Goal: Information Seeking & Learning: Learn about a topic

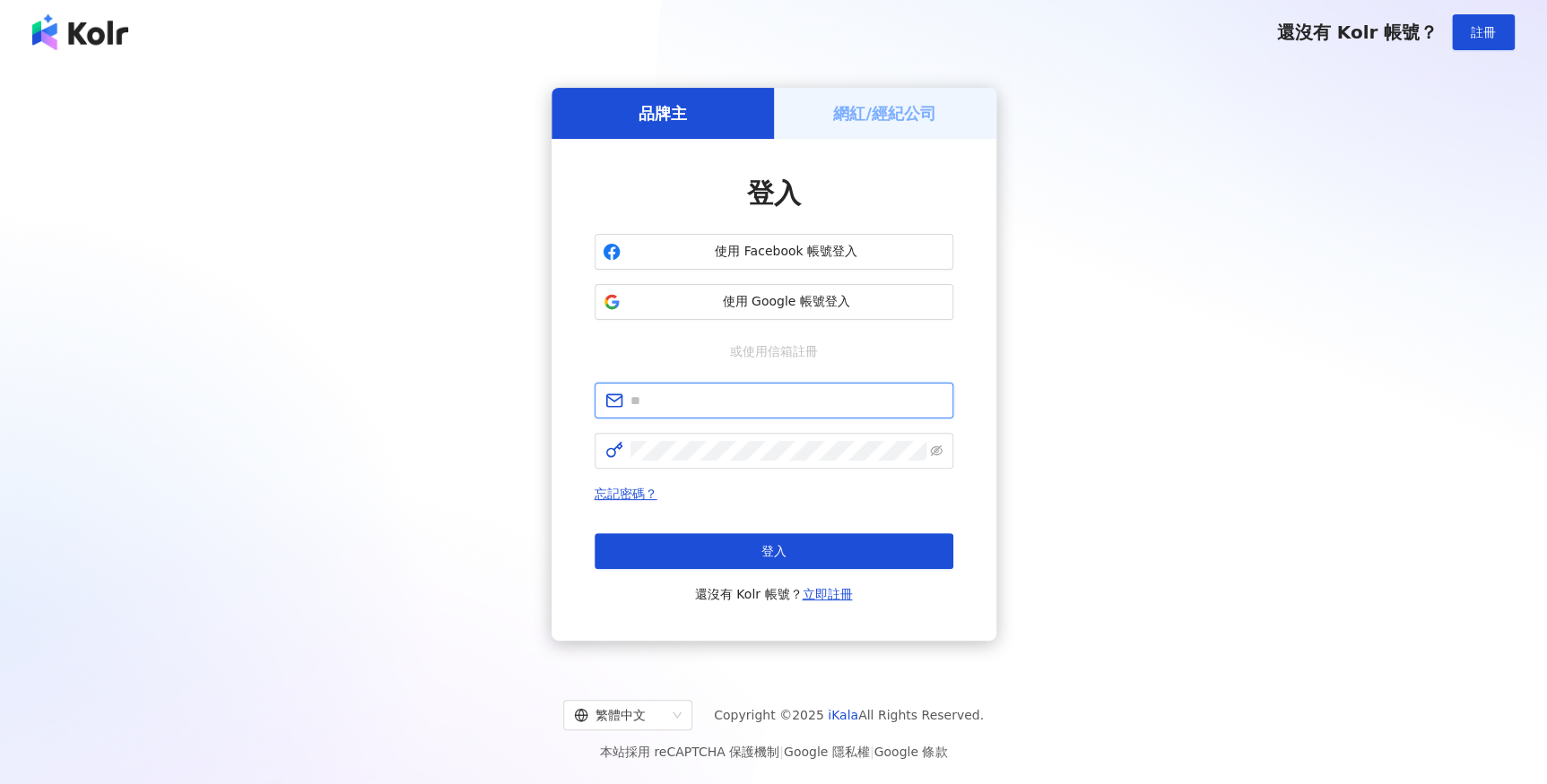
click at [691, 355] on input "text" at bounding box center [786, 401] width 313 height 20
type input "**********"
click button "登入" at bounding box center [774, 550] width 358 height 36
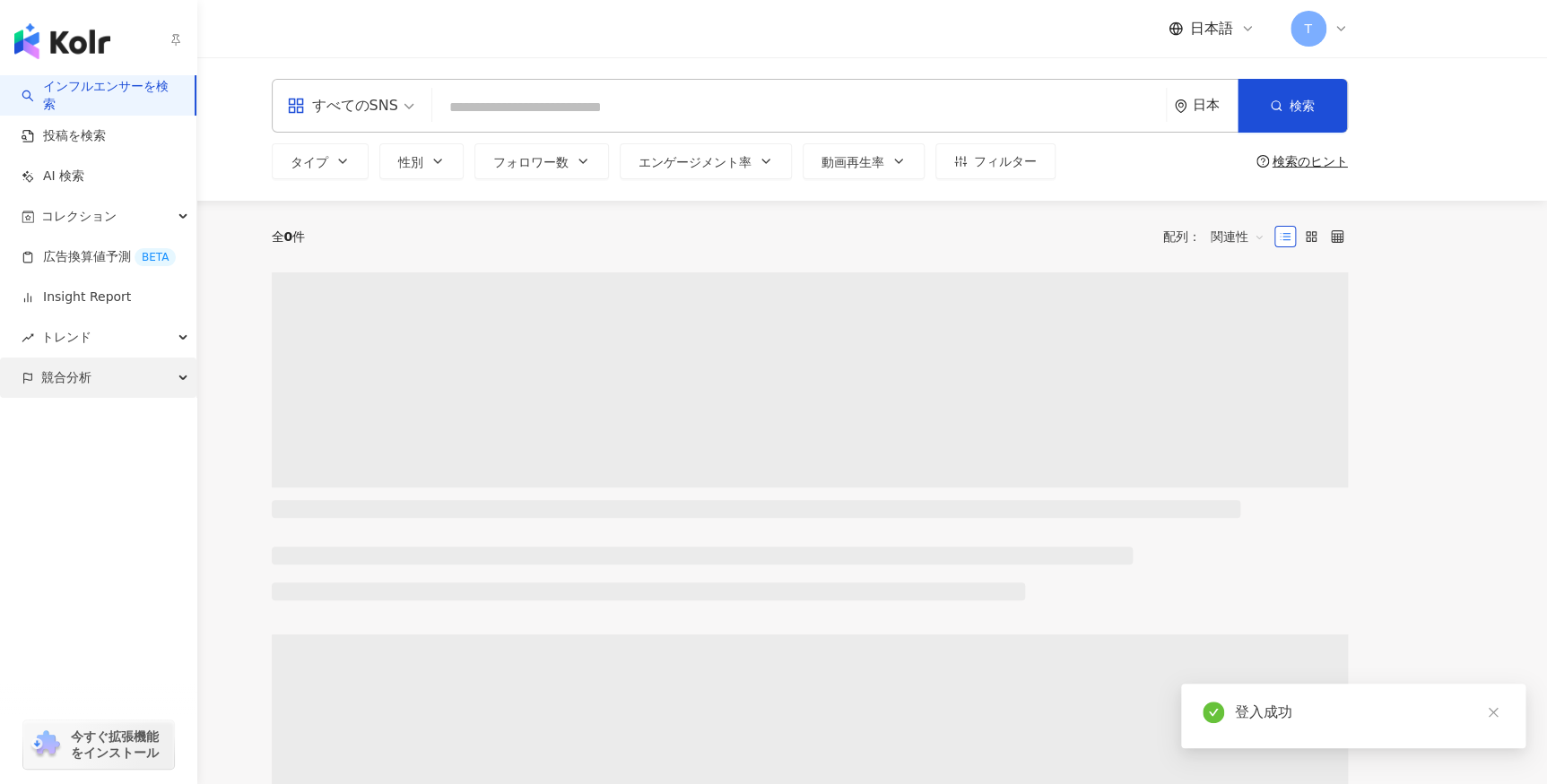
click at [52, 355] on span "競合分析" at bounding box center [66, 378] width 50 height 40
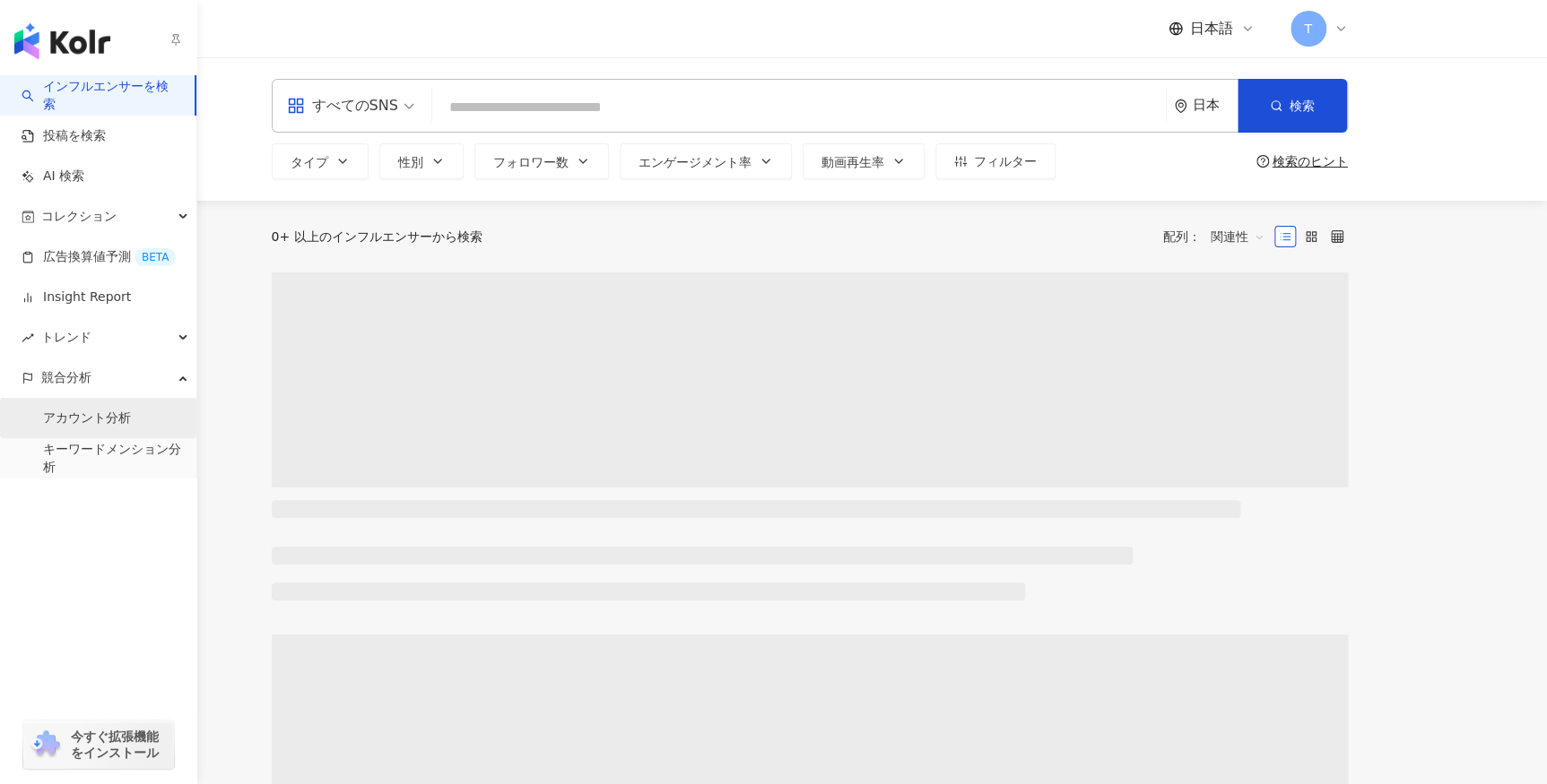
click at [101, 355] on link "アカウント分析" at bounding box center [87, 419] width 88 height 18
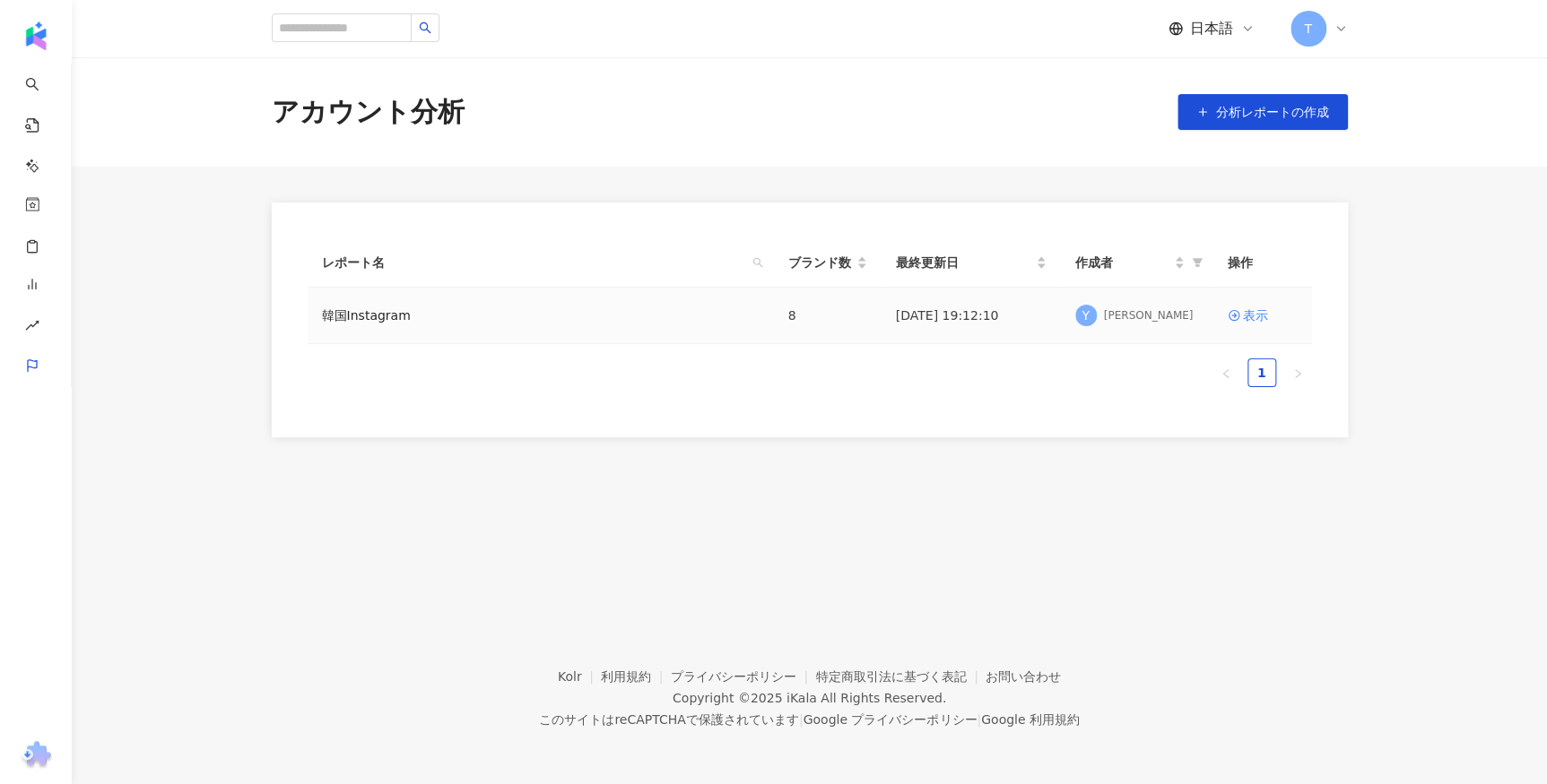
click at [407, 326] on td "韓国Instagram" at bounding box center [541, 316] width 466 height 57
click at [397, 315] on link "韓国Instagram" at bounding box center [366, 316] width 89 height 20
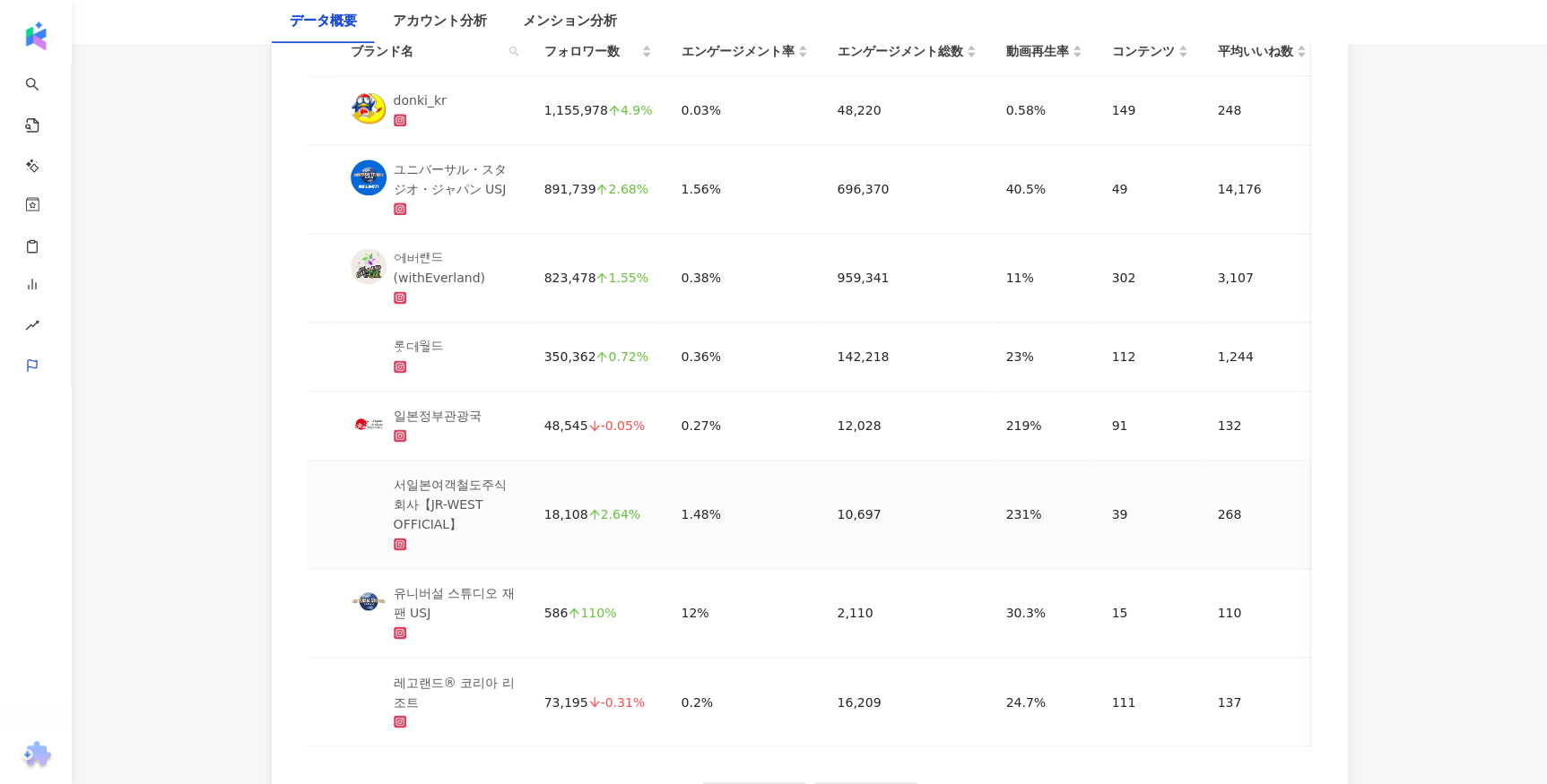
scroll to position [1155, 0]
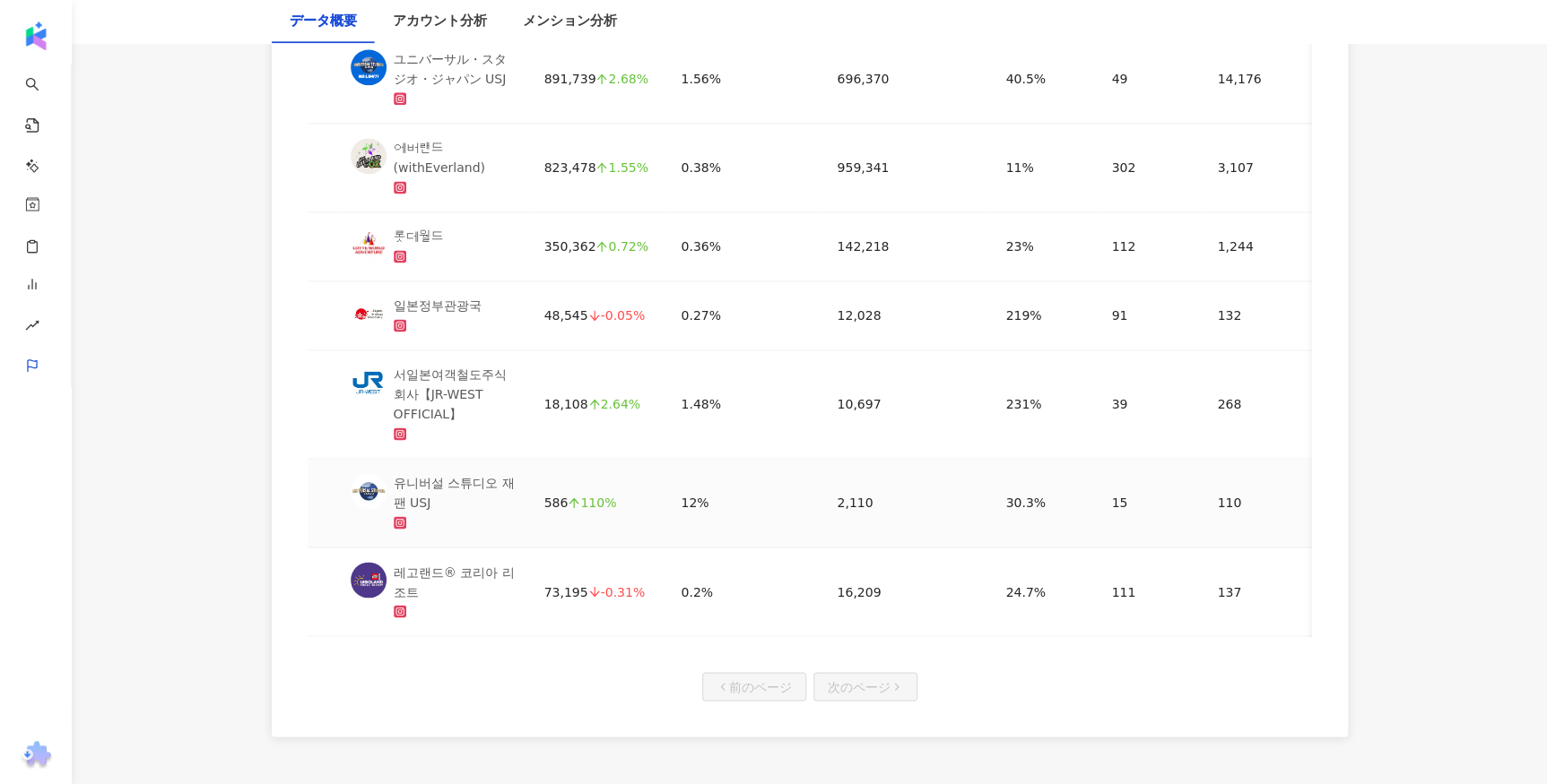
click at [482, 355] on div "유니버설 스튜디오 재팬 USJ" at bounding box center [455, 493] width 122 height 39
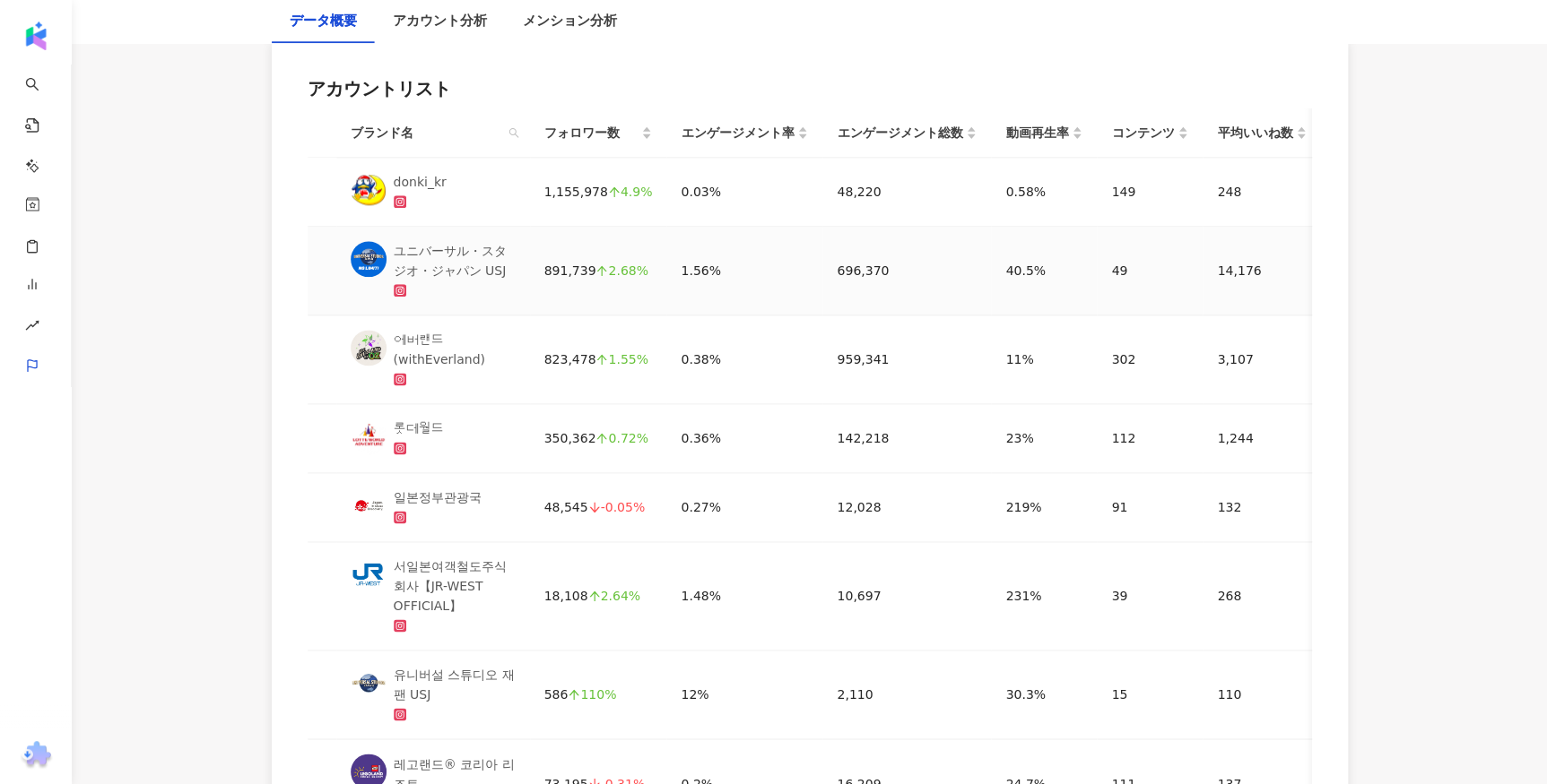
scroll to position [991, 0]
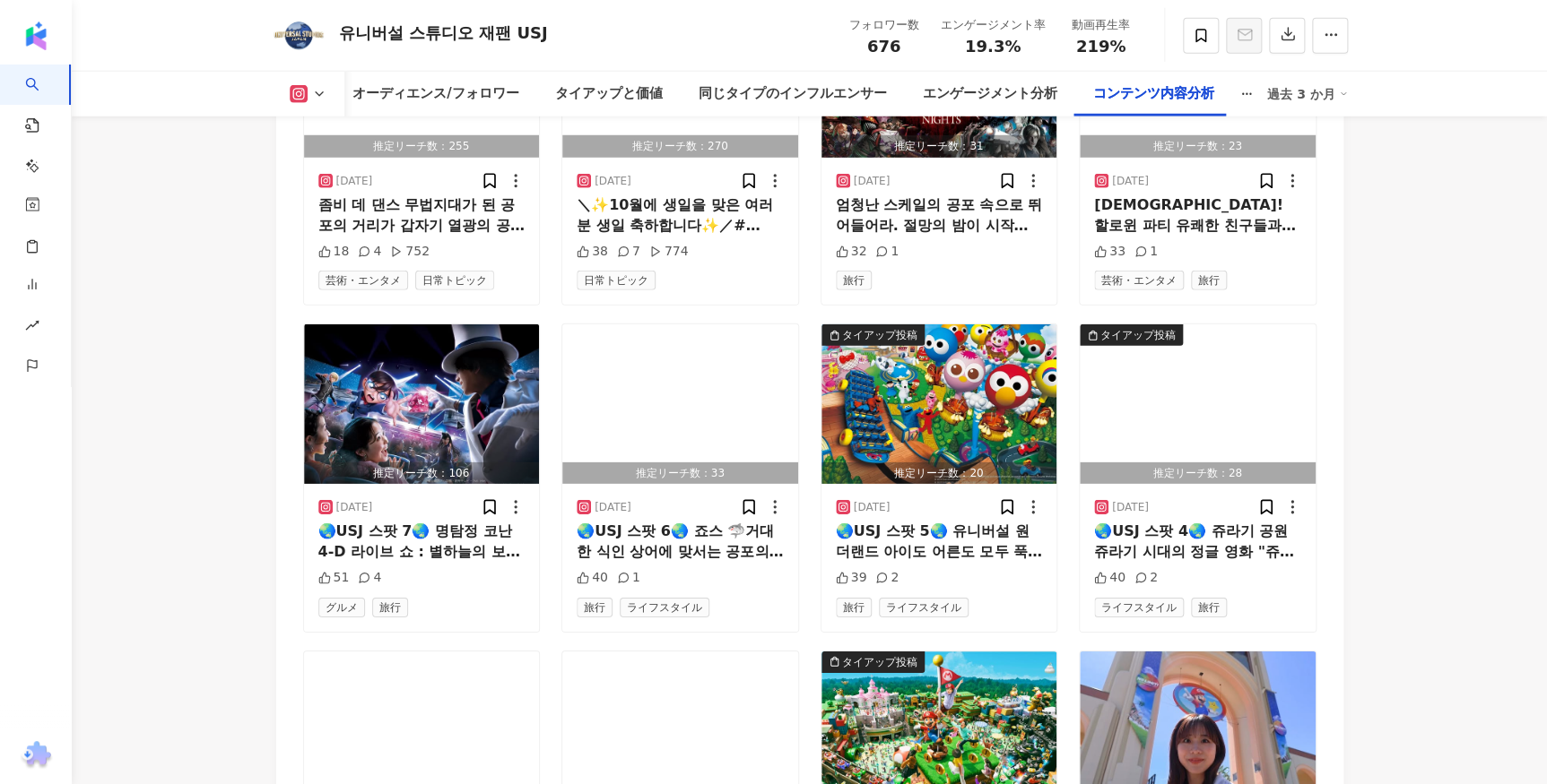
scroll to position [6193, 0]
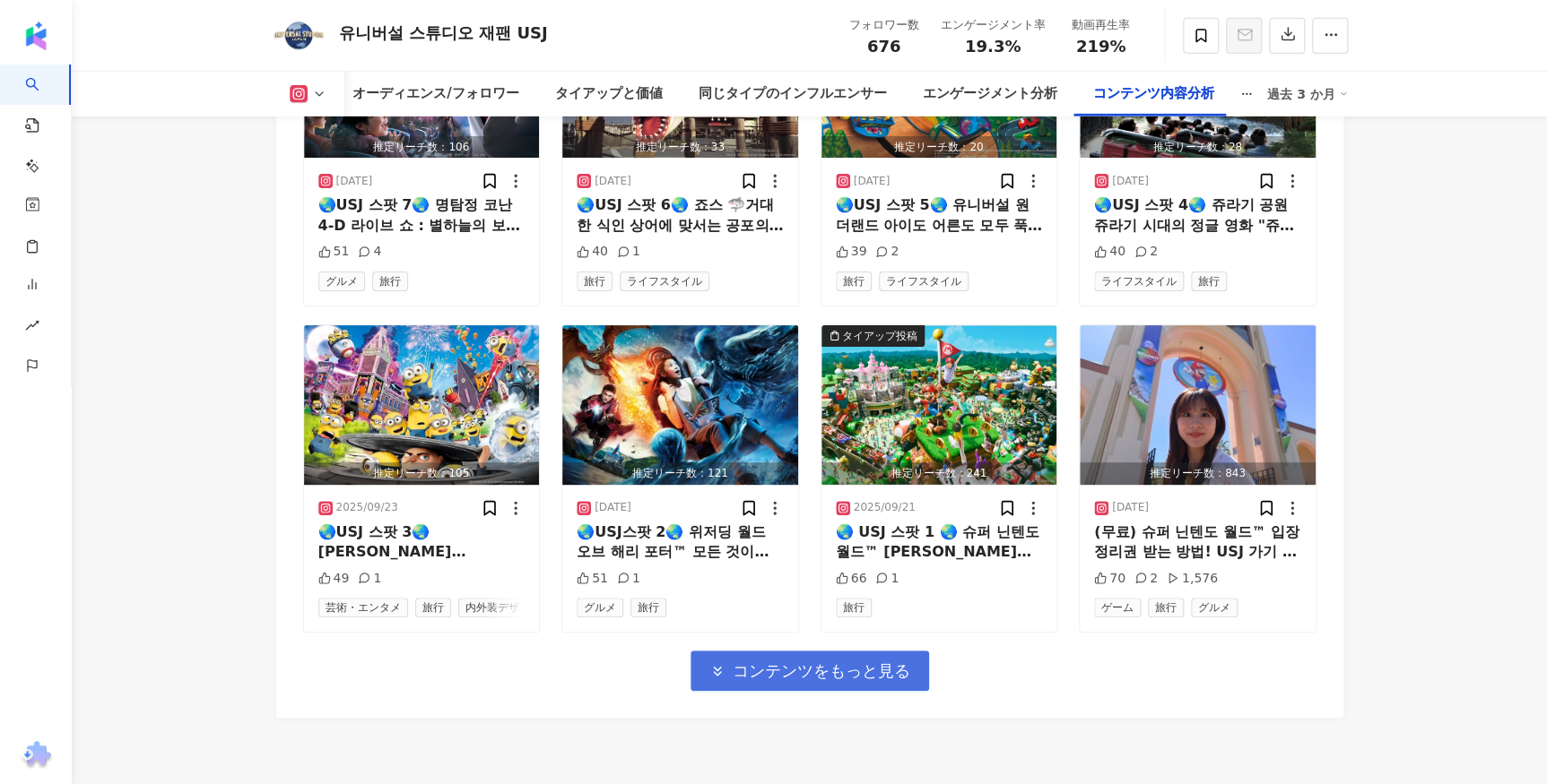
click at [869, 681] on span "コンテンツをもっと見る" at bounding box center [822, 671] width 178 height 20
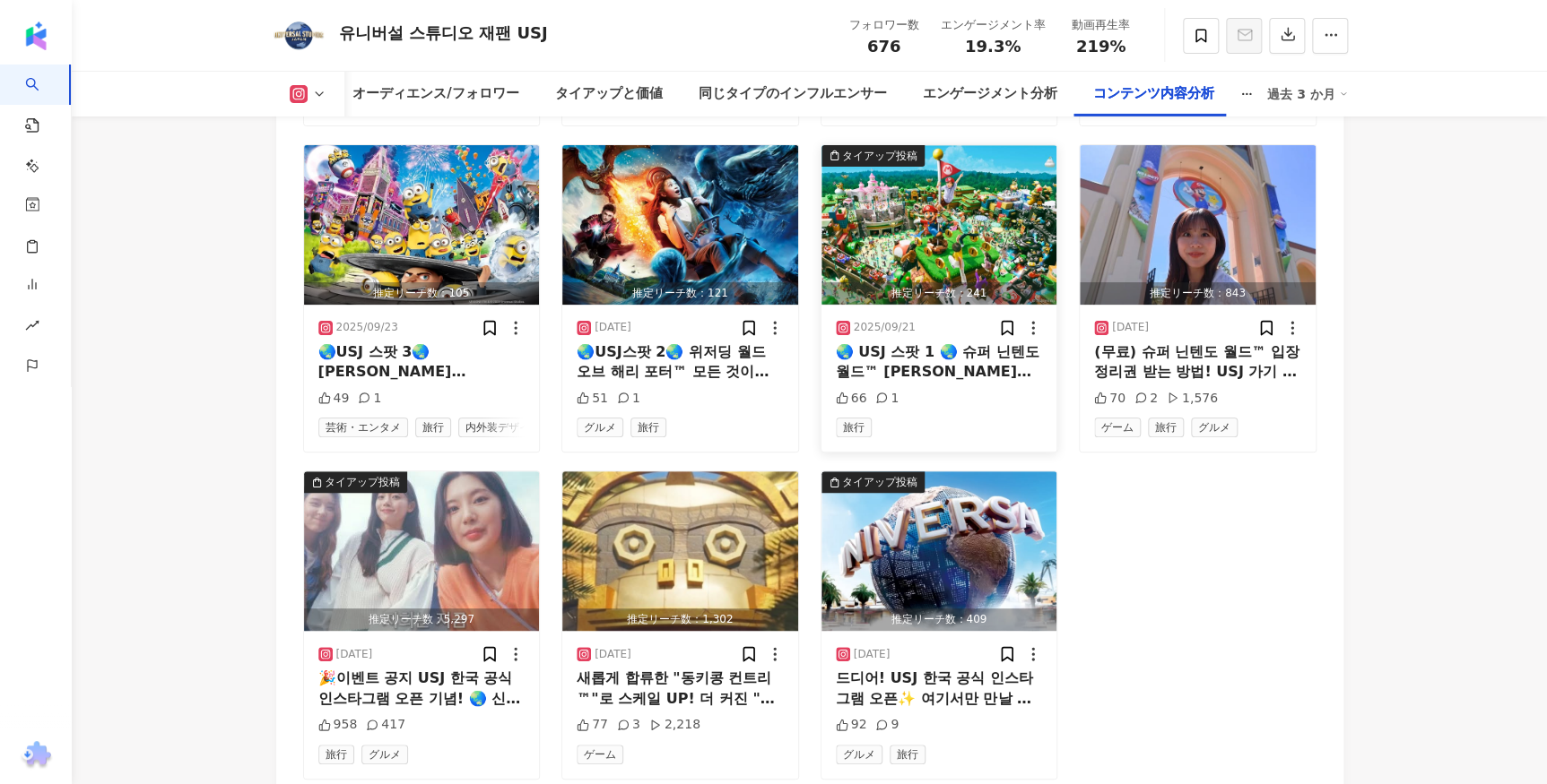
scroll to position [6605, 0]
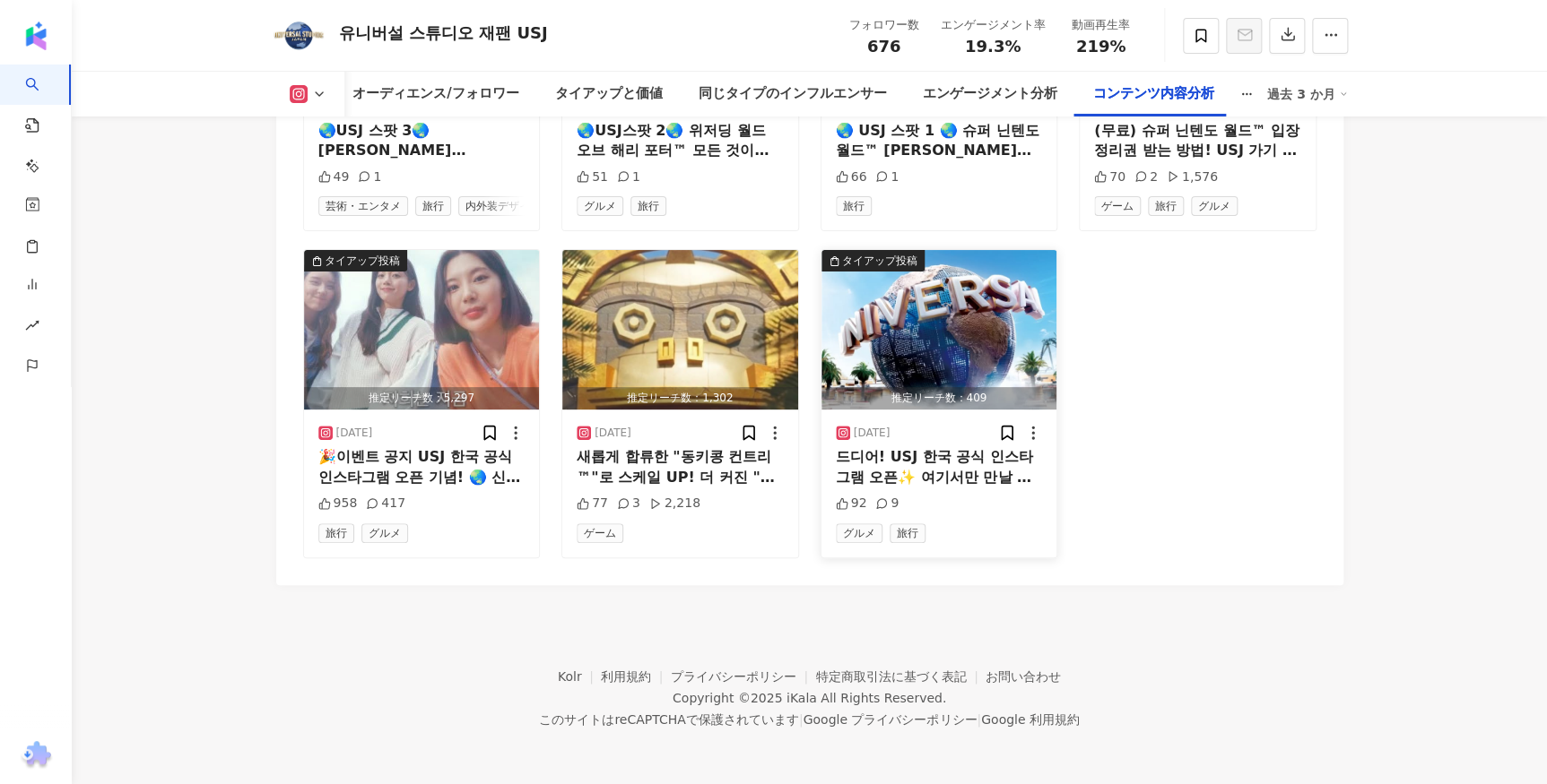
click at [870, 292] on img "button" at bounding box center [938, 330] width 236 height 159
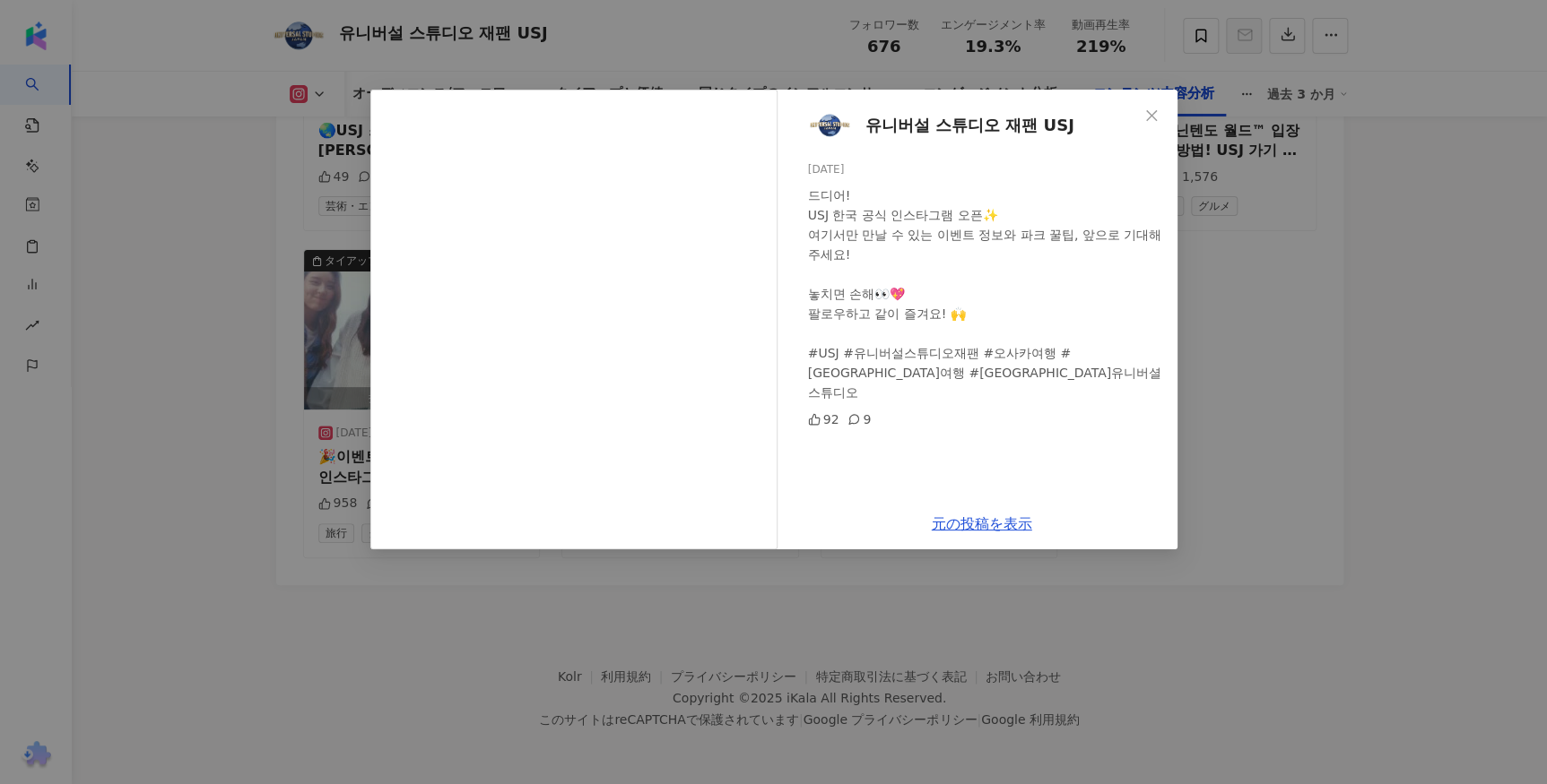
click at [1234, 329] on div "유니버설 스튜디오 재팬 USJ [DATE] 드디어! USJ 한국 공식 인스타그램 오픈✨ 여기서만 만날 수 있는 이벤트 정보와 파크 꿀팁, 앞으…" at bounding box center [774, 392] width 1547 height 784
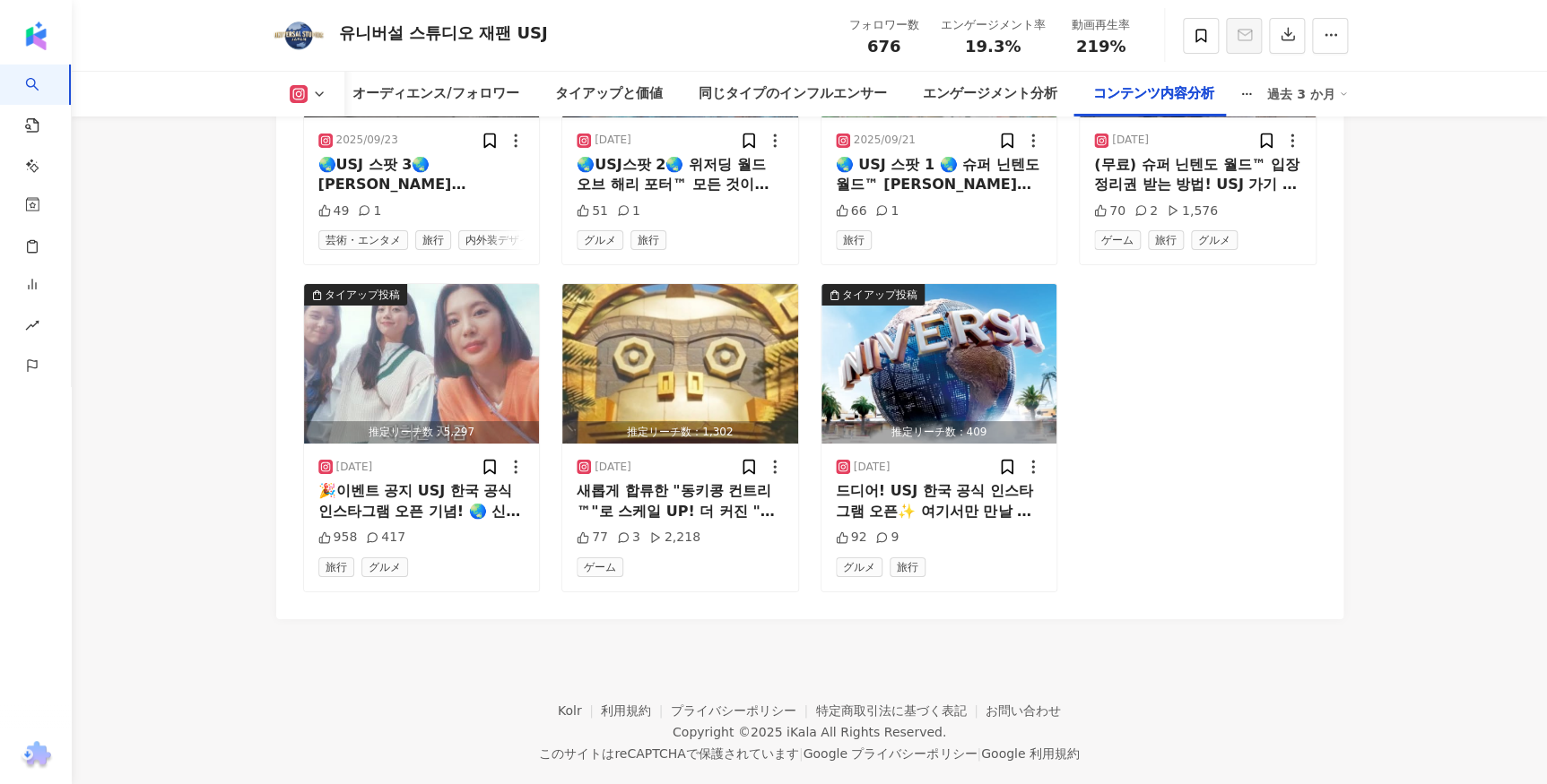
scroll to position [6524, 0]
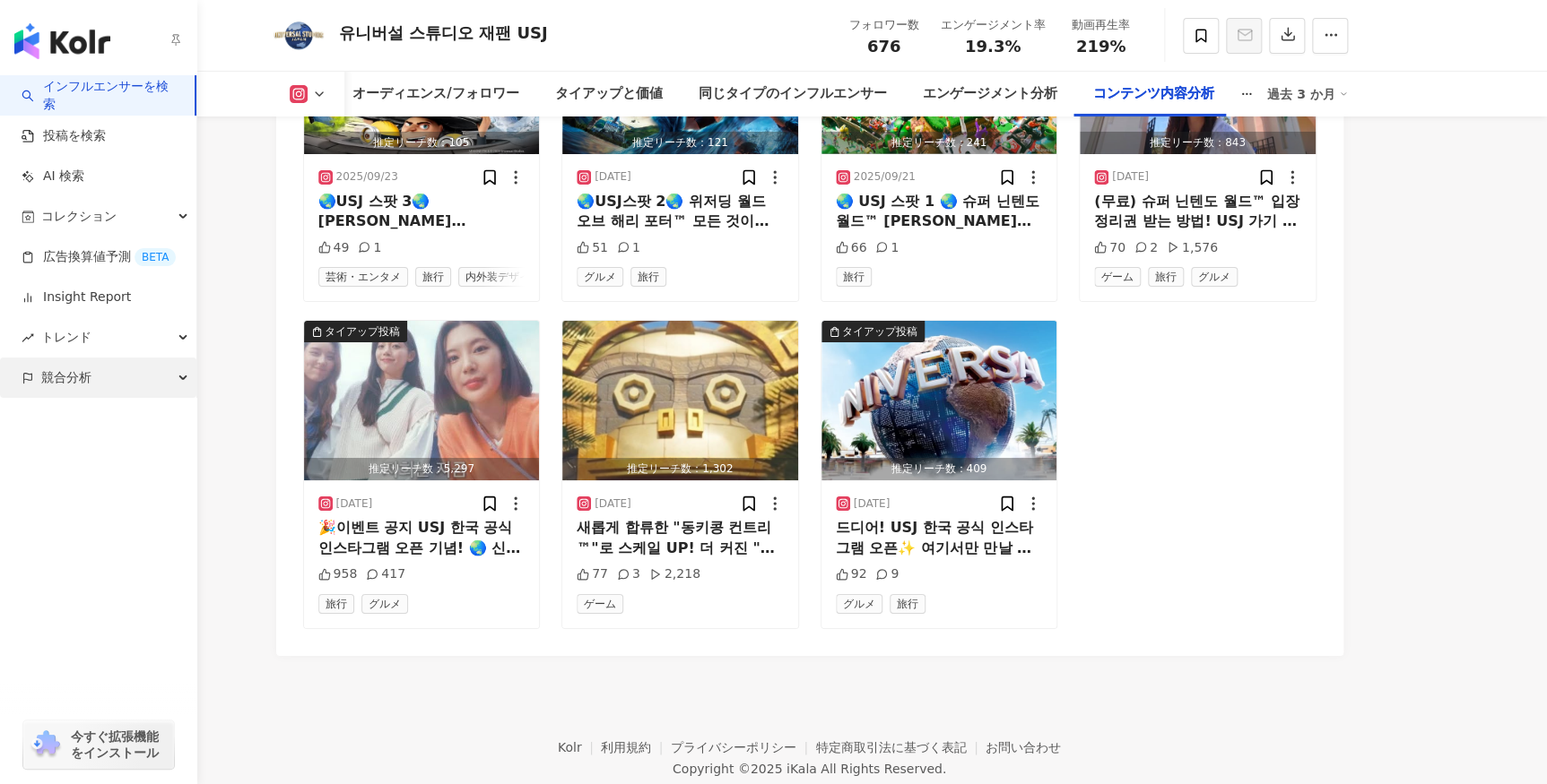
click at [51, 365] on span "競合分析" at bounding box center [66, 378] width 50 height 40
click at [95, 420] on link "アカウント分析" at bounding box center [87, 419] width 88 height 18
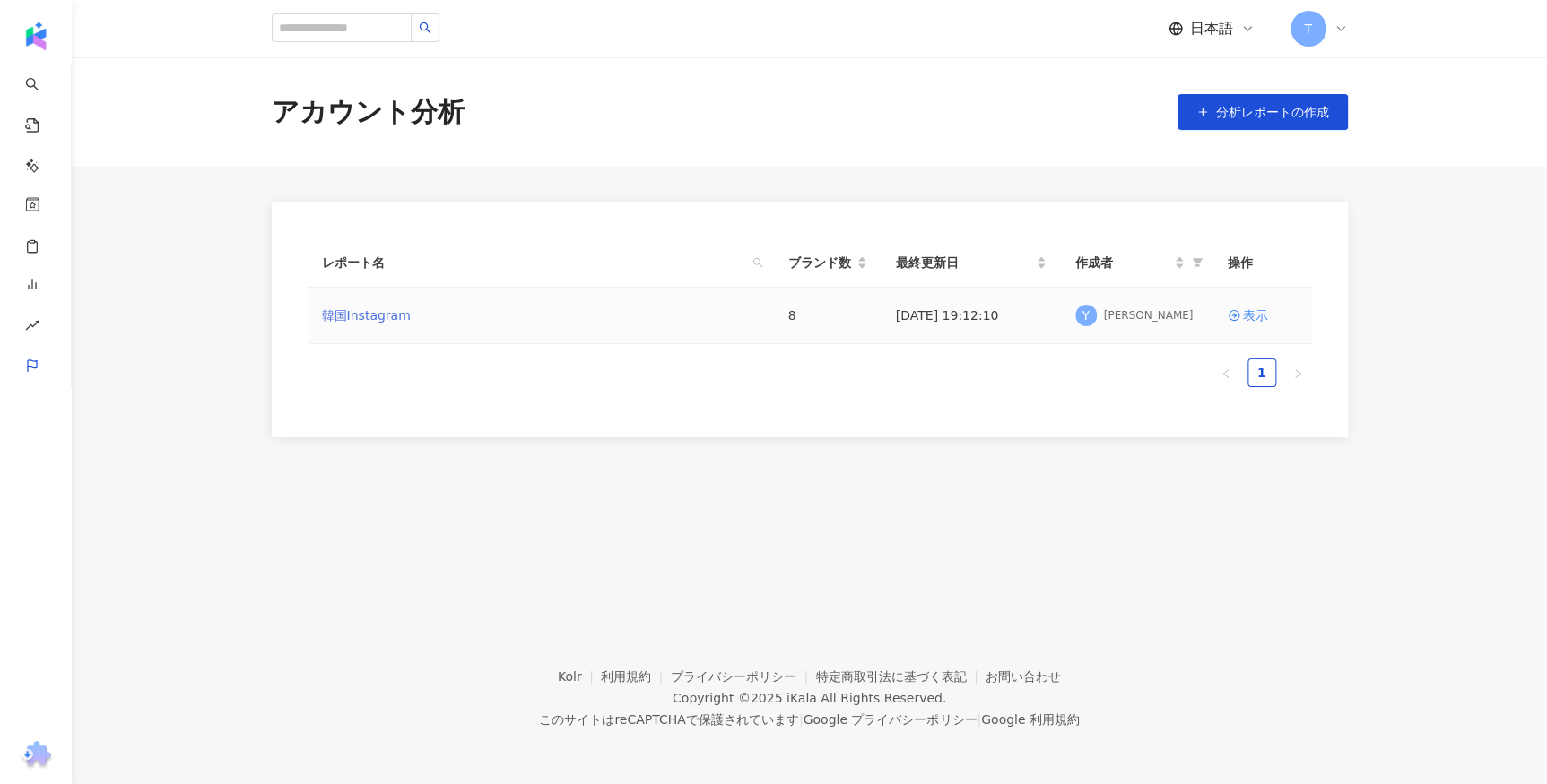
click at [367, 321] on link "韓国Instagram" at bounding box center [366, 316] width 89 height 20
